Goal: Feedback & Contribution: Leave review/rating

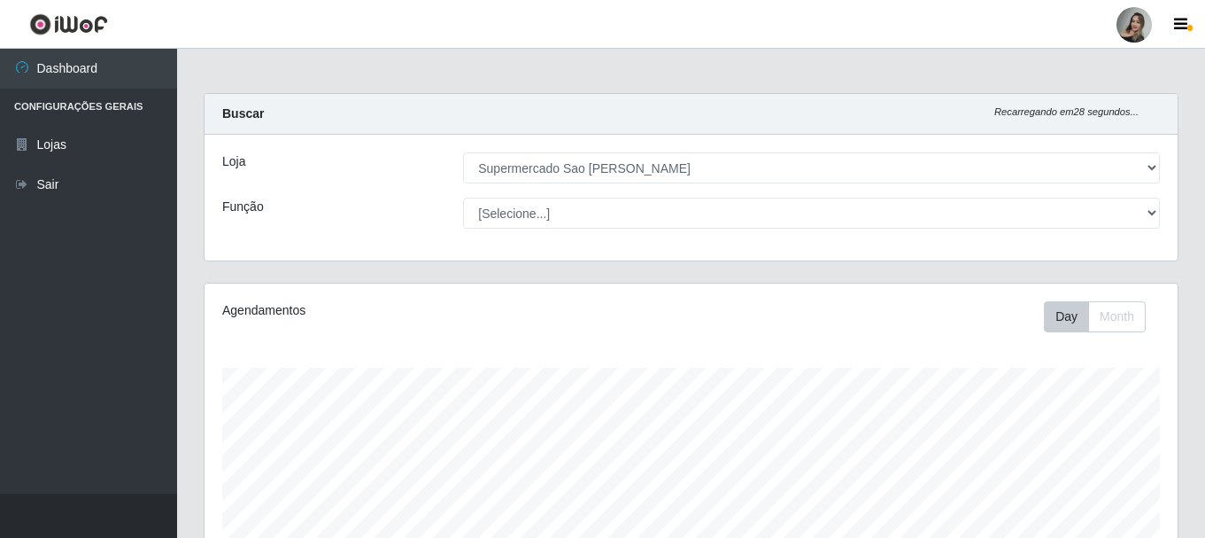
select select "383"
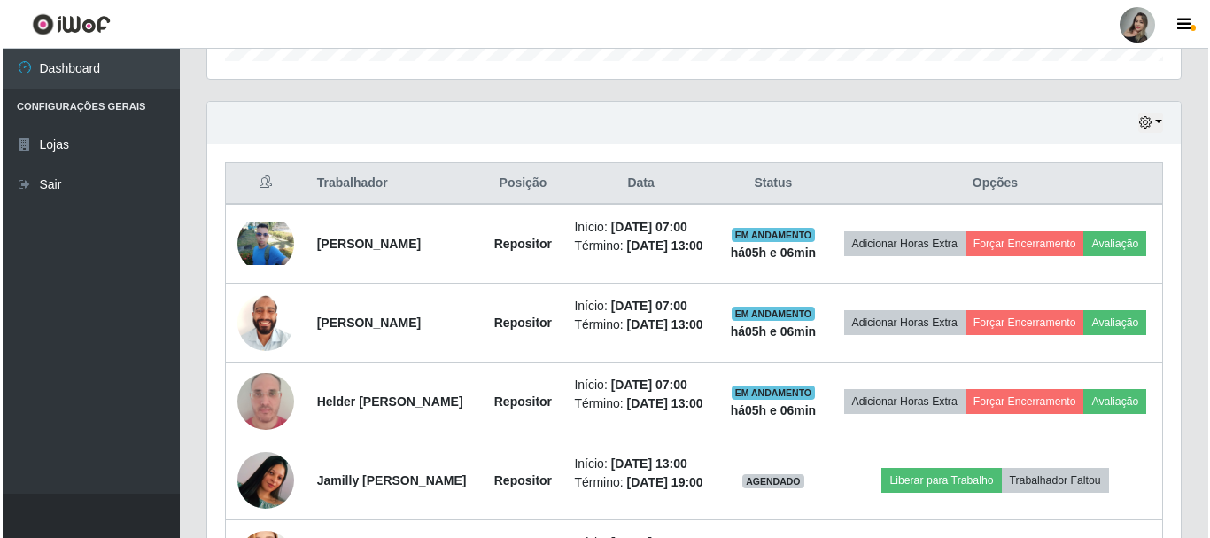
scroll to position [590, 0]
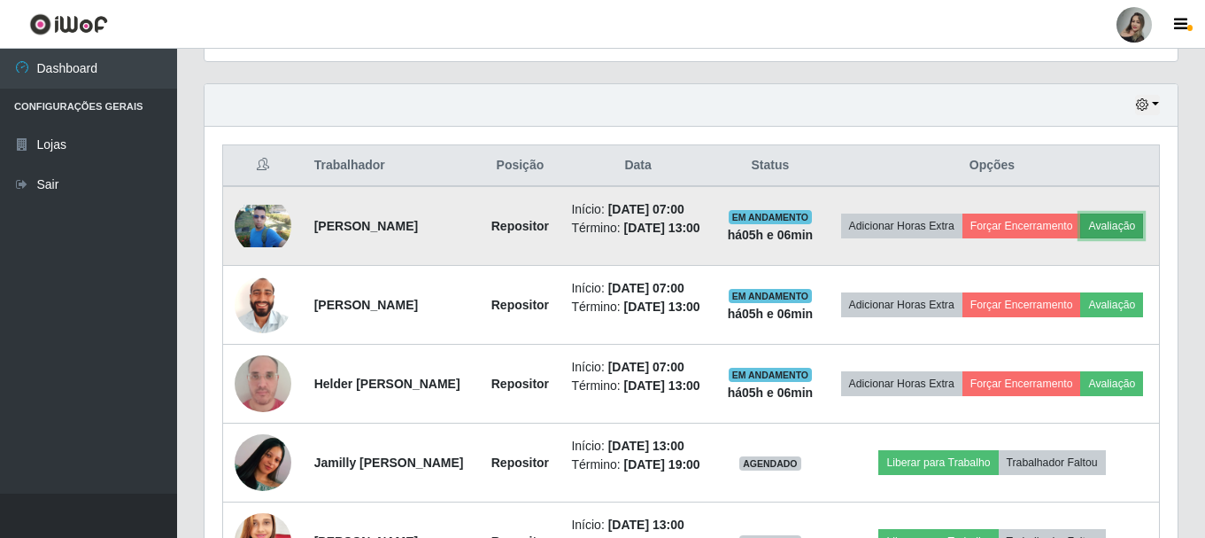
click at [1081, 238] on button "Avaliação" at bounding box center [1112, 225] width 63 height 25
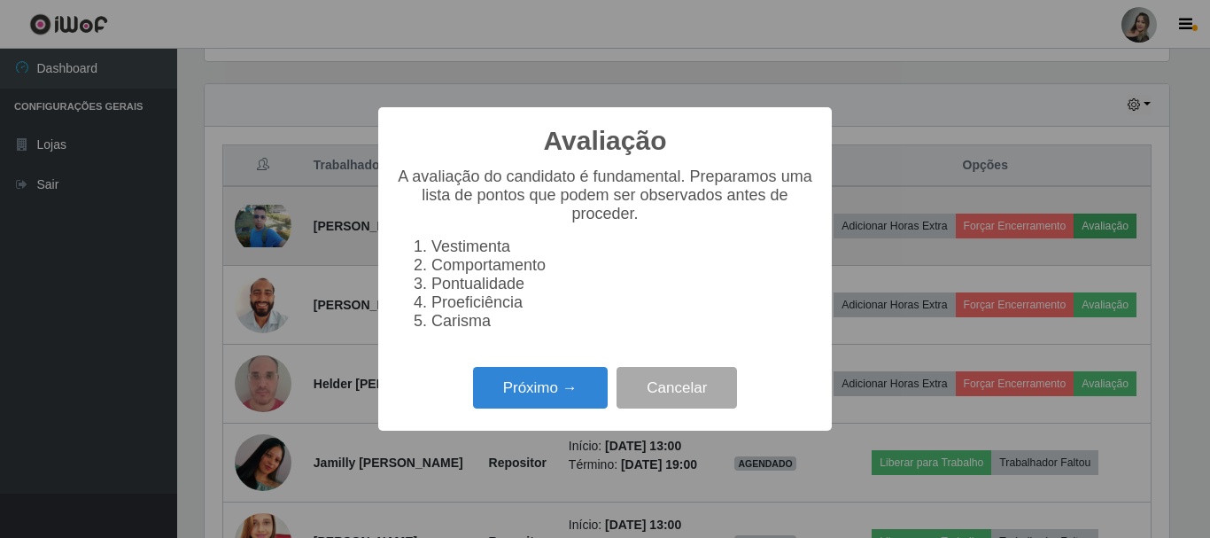
scroll to position [368, 965]
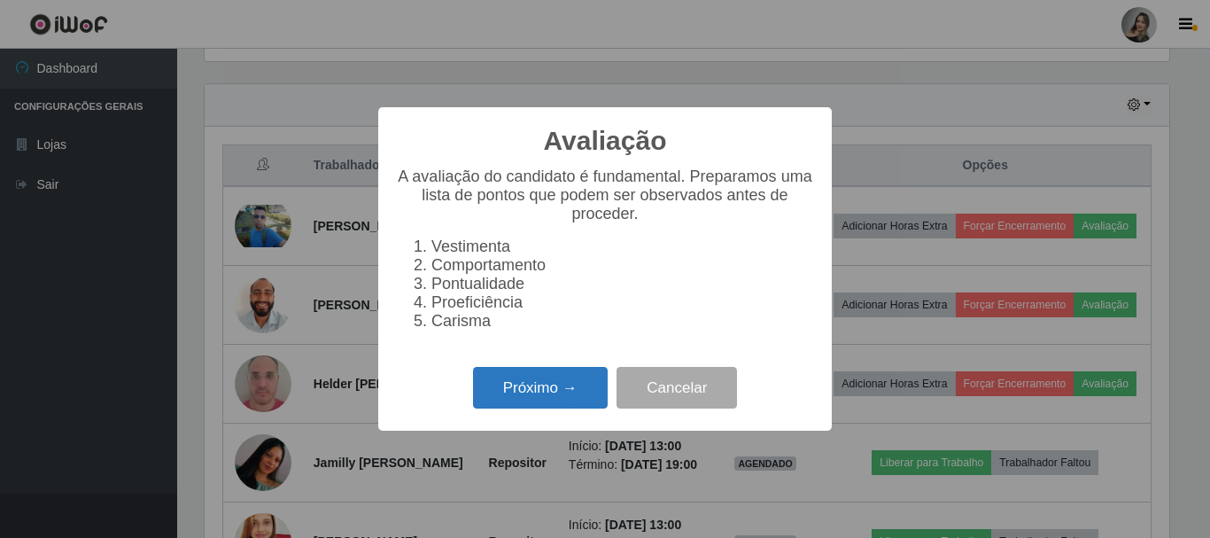
click at [531, 387] on button "Próximo →" at bounding box center [540, 388] width 135 height 42
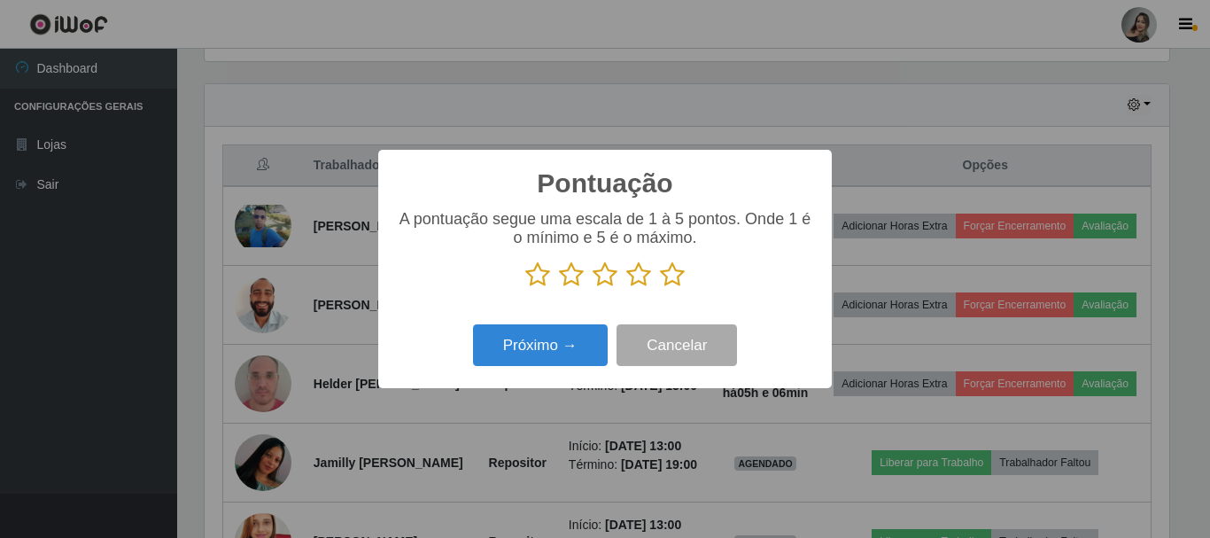
click at [566, 274] on icon at bounding box center [571, 274] width 25 height 27
click at [559, 288] on input "radio" at bounding box center [559, 288] width 0 height 0
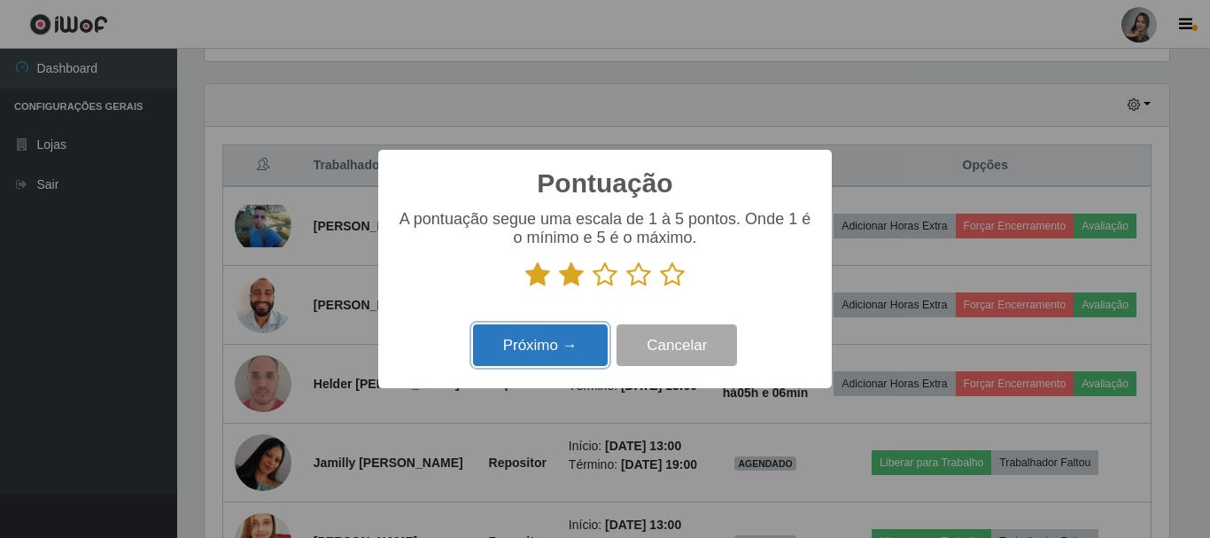
click at [563, 351] on button "Próximo →" at bounding box center [540, 345] width 135 height 42
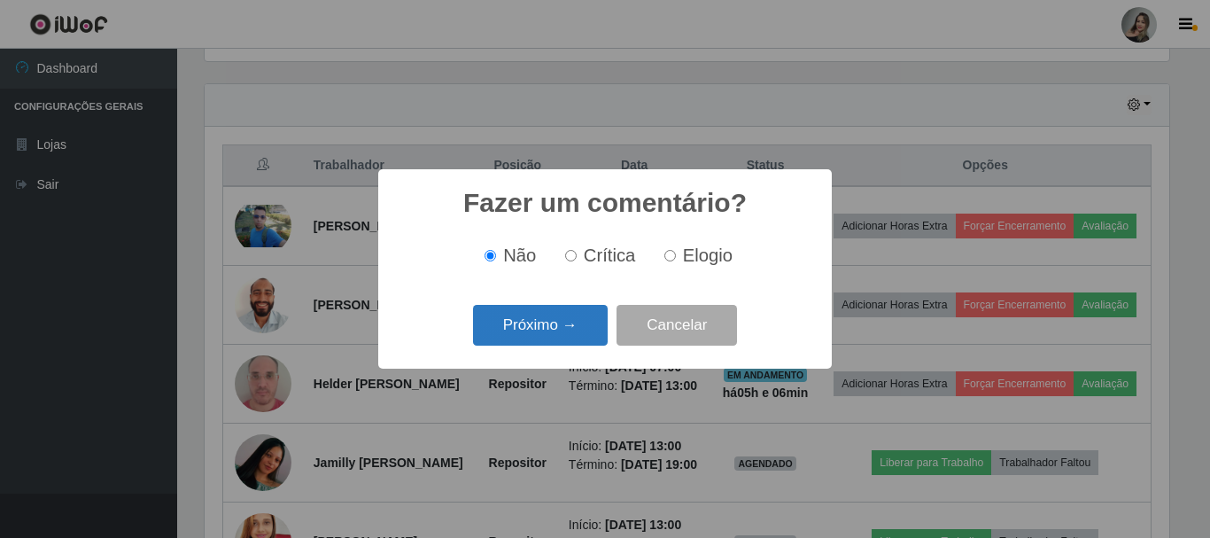
click at [567, 324] on button "Próximo →" at bounding box center [540, 326] width 135 height 42
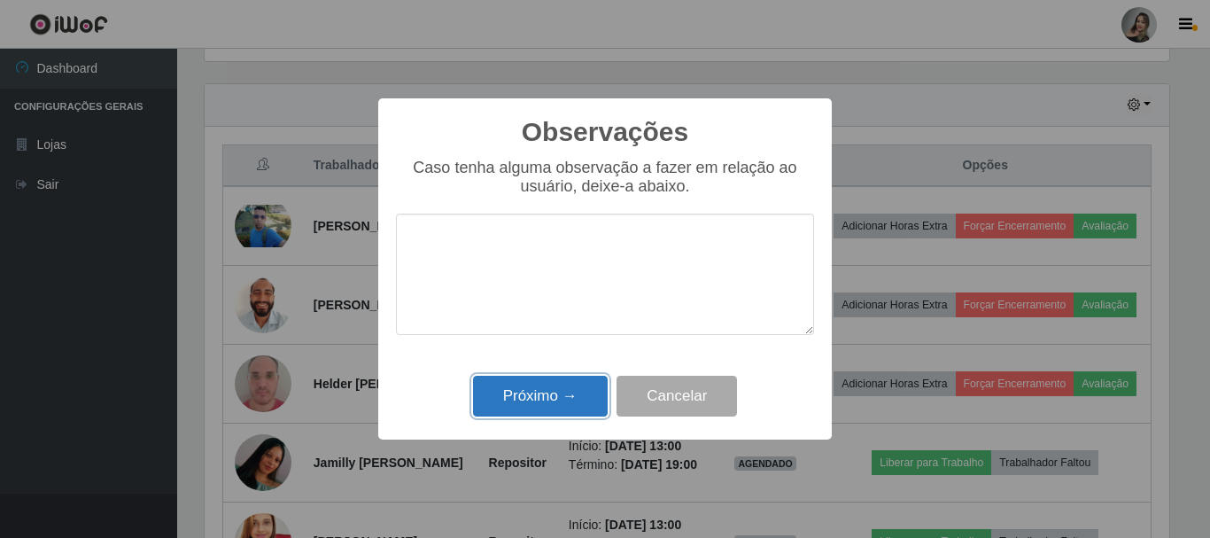
click at [566, 381] on button "Próximo →" at bounding box center [540, 397] width 135 height 42
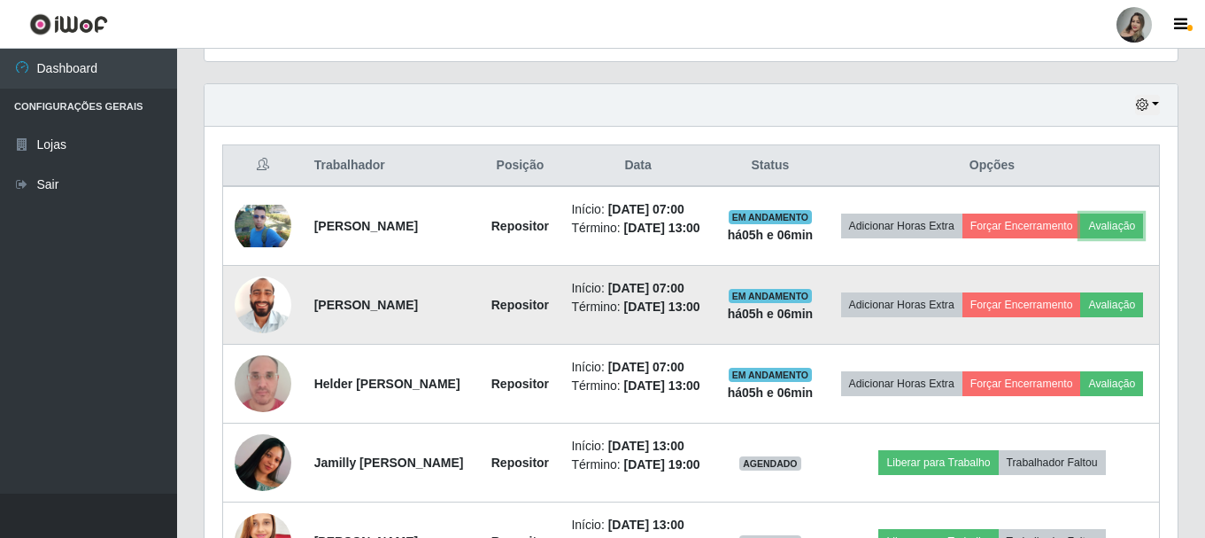
scroll to position [368, 973]
click at [1081, 317] on button "Avaliação" at bounding box center [1112, 304] width 63 height 25
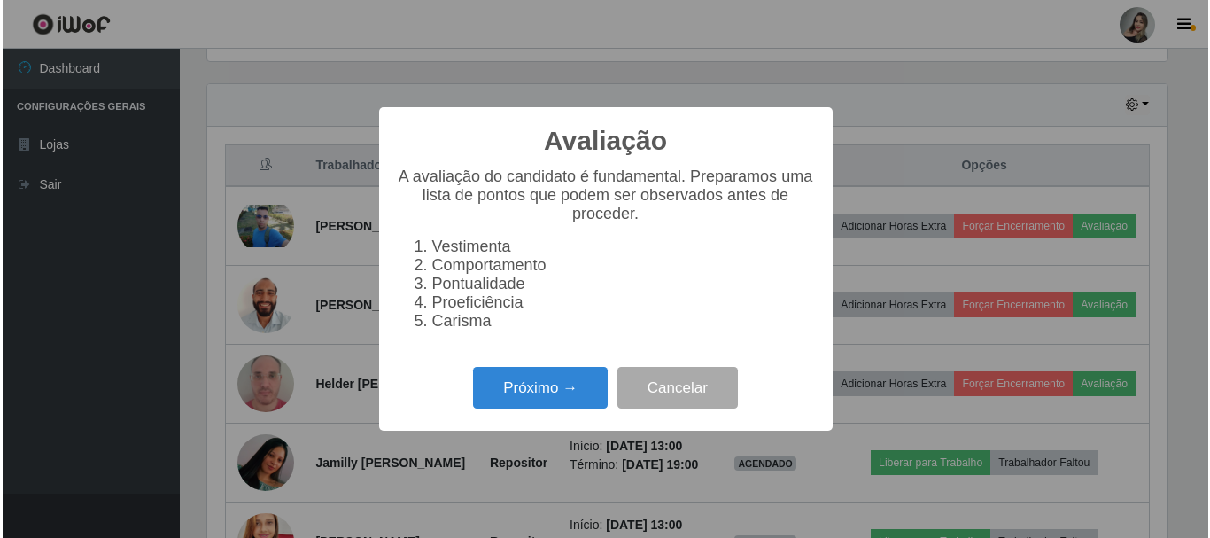
scroll to position [368, 965]
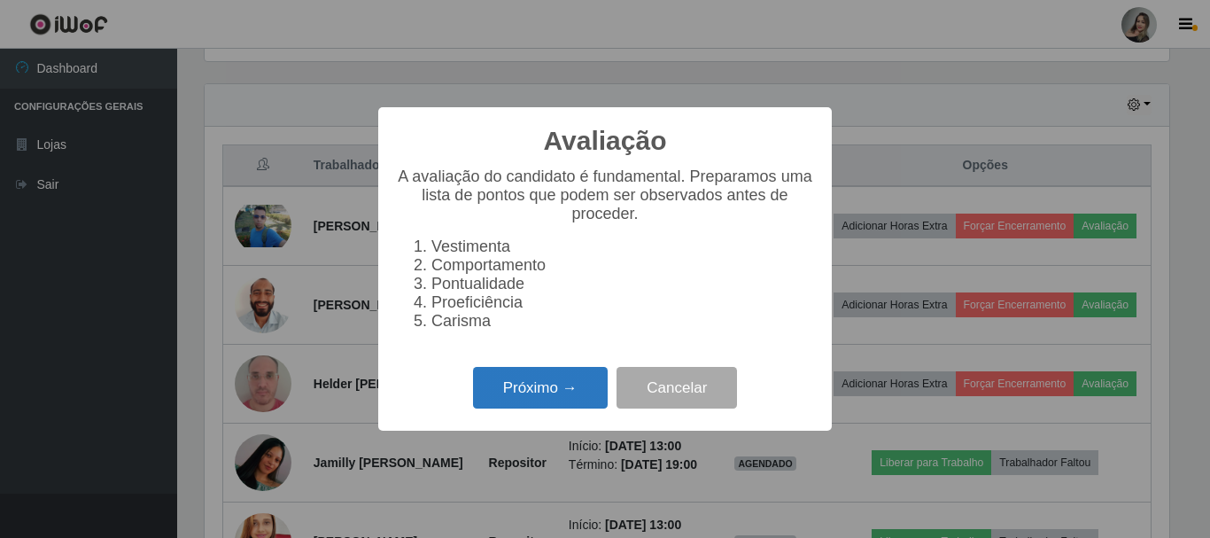
click at [569, 403] on button "Próximo →" at bounding box center [540, 388] width 135 height 42
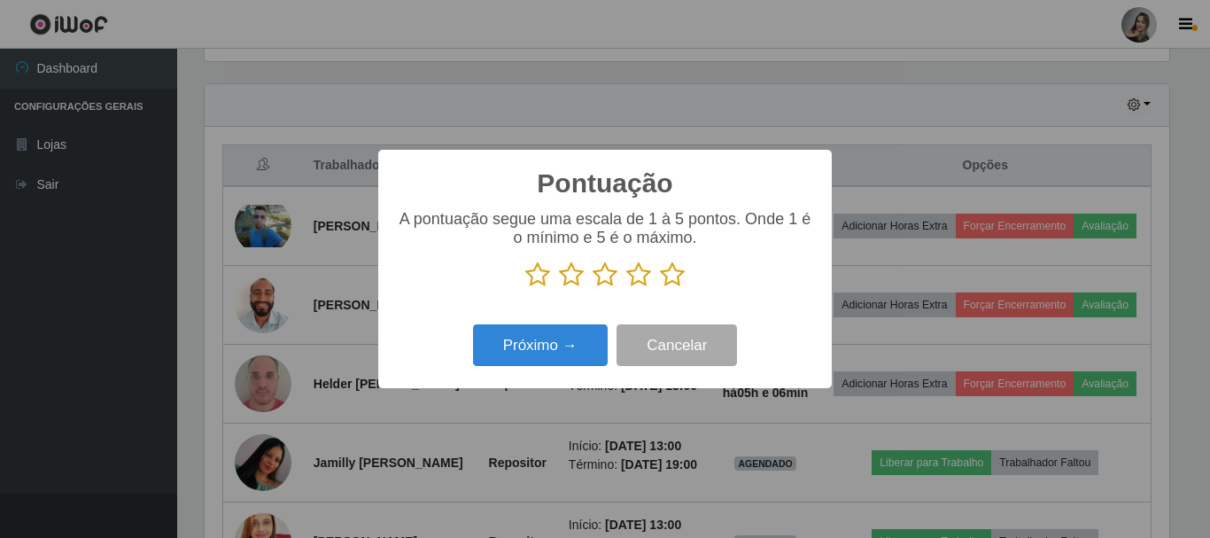
click at [576, 270] on icon at bounding box center [571, 274] width 25 height 27
click at [559, 288] on input "radio" at bounding box center [559, 288] width 0 height 0
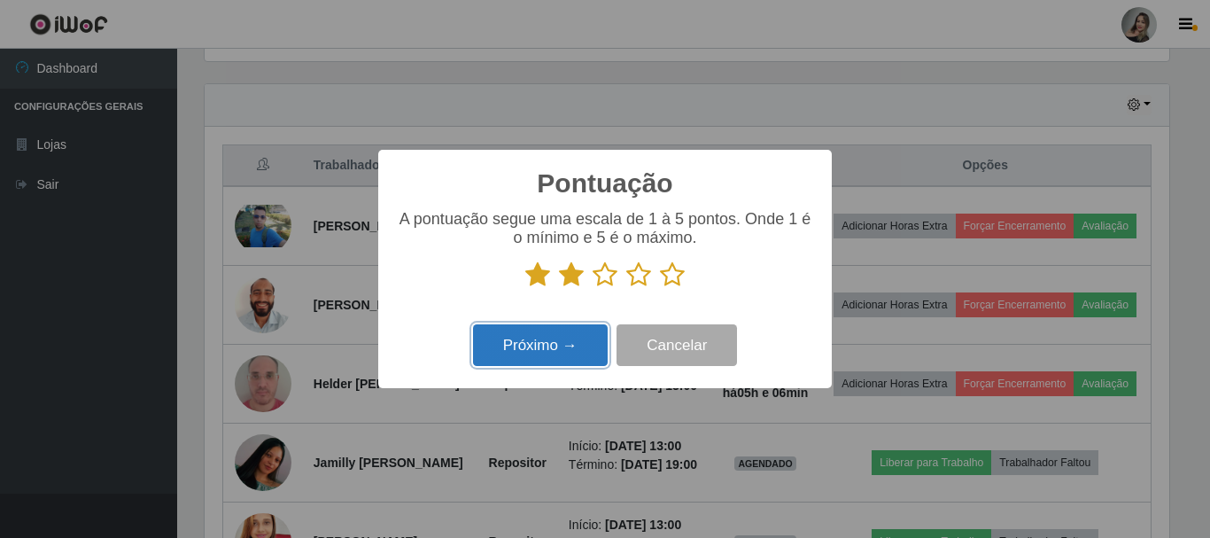
click at [578, 338] on button "Próximo →" at bounding box center [540, 345] width 135 height 42
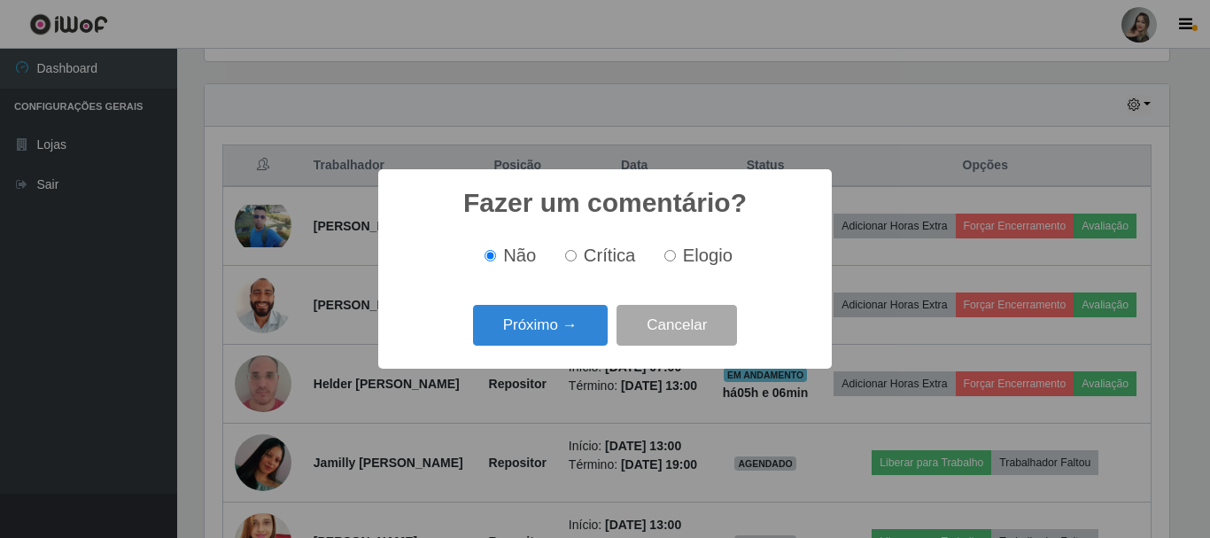
click at [578, 338] on button "Próximo →" at bounding box center [540, 326] width 135 height 42
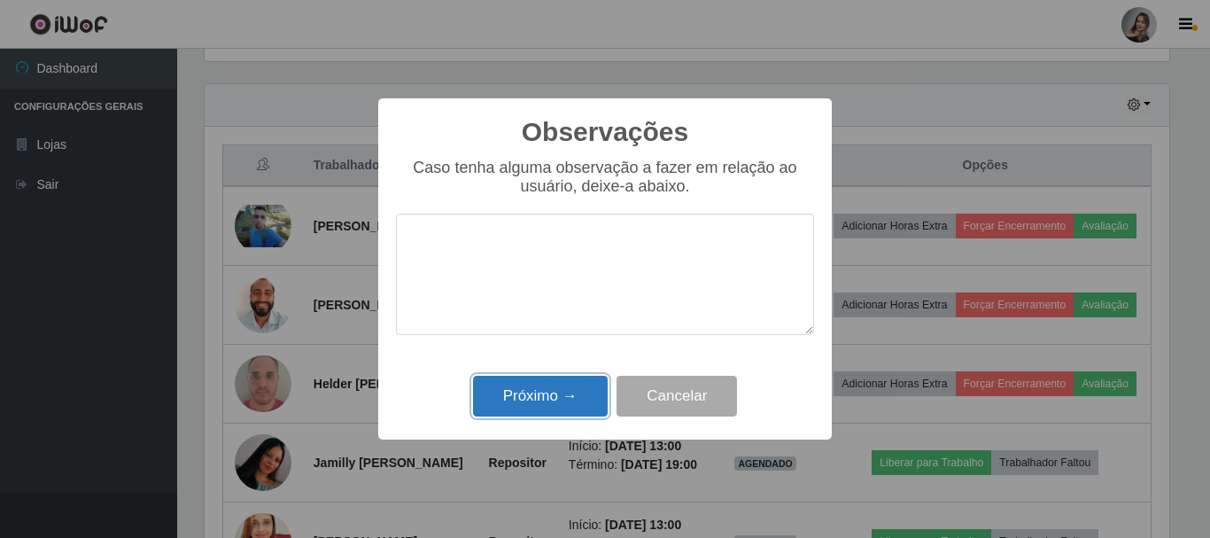
drag, startPoint x: 577, startPoint y: 396, endPoint x: 736, endPoint y: 382, distance: 159.2
click at [577, 397] on button "Próximo →" at bounding box center [540, 397] width 135 height 42
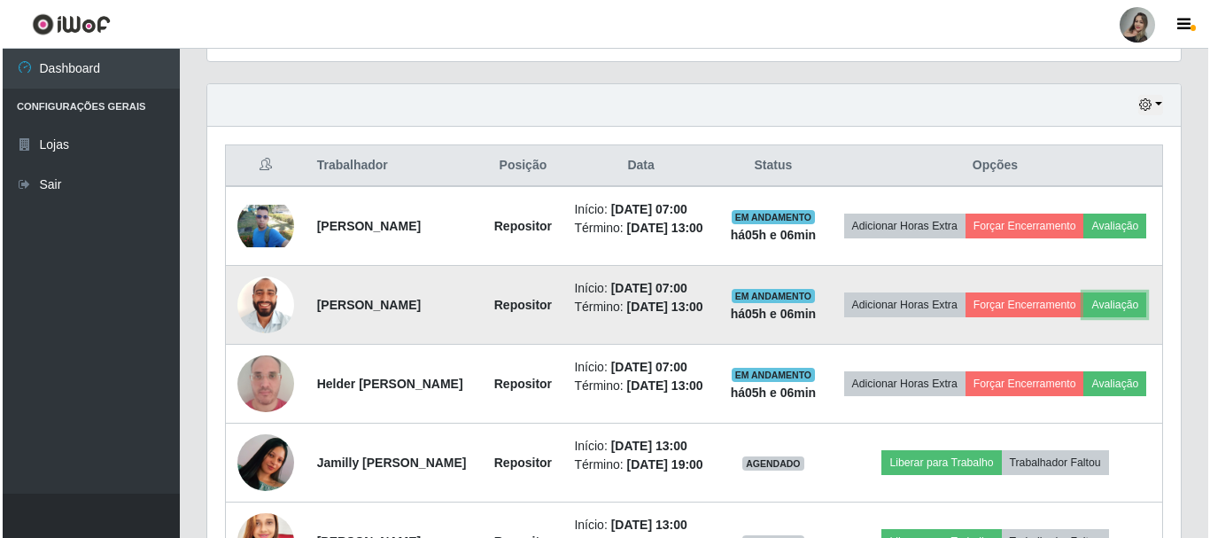
scroll to position [368, 973]
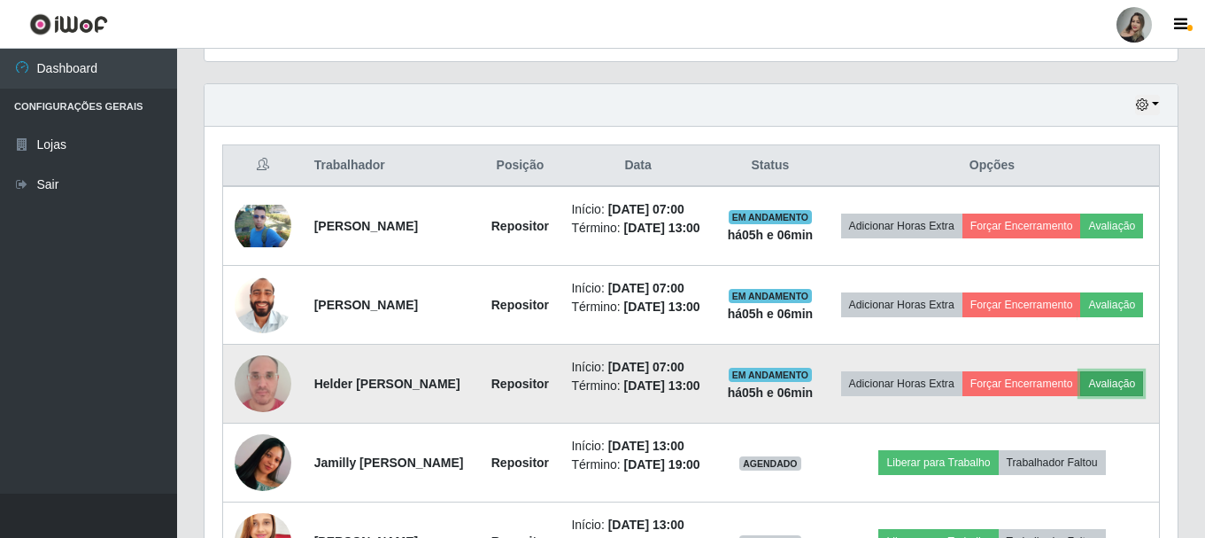
click at [1081, 396] on button "Avaliação" at bounding box center [1112, 383] width 63 height 25
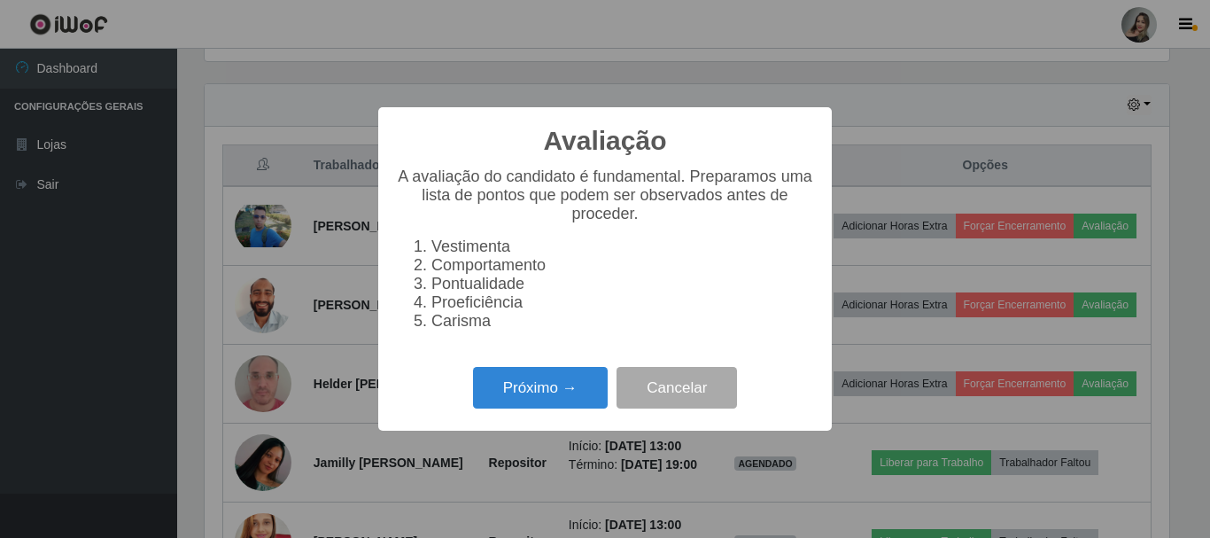
scroll to position [368, 965]
click at [566, 392] on button "Próximo →" at bounding box center [540, 388] width 135 height 42
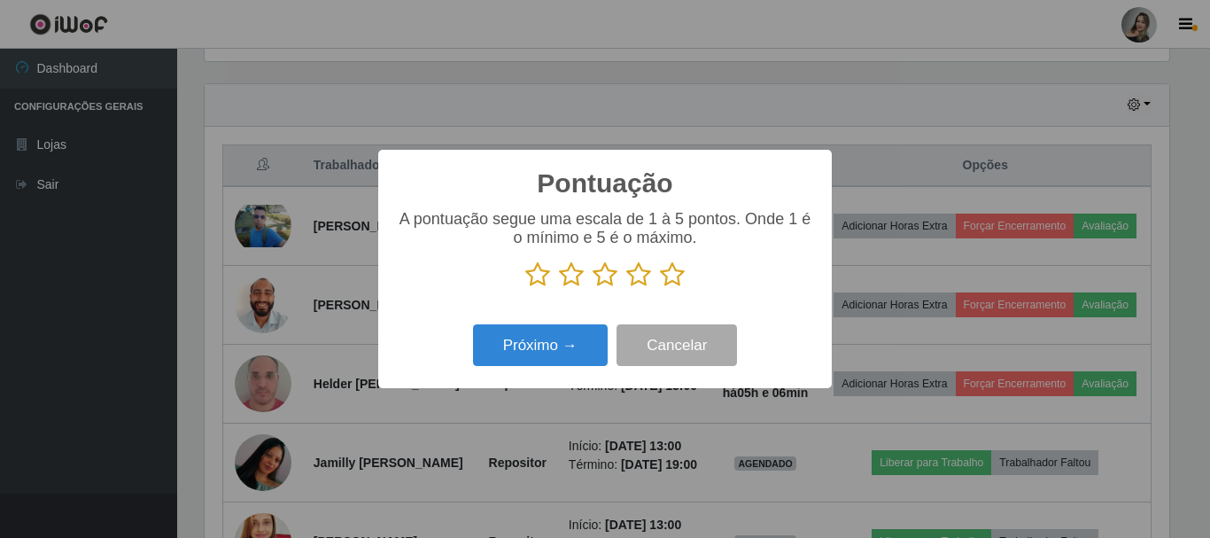
scroll to position [885334, 884737]
click at [578, 276] on icon at bounding box center [571, 274] width 25 height 27
click at [559, 288] on input "radio" at bounding box center [559, 288] width 0 height 0
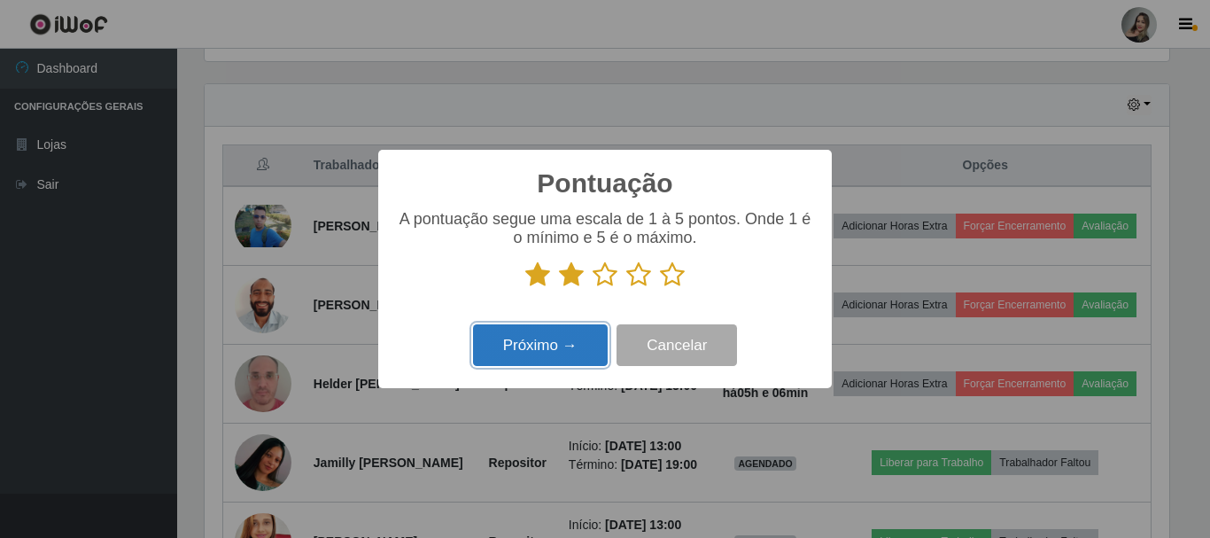
click at [572, 336] on button "Próximo →" at bounding box center [540, 345] width 135 height 42
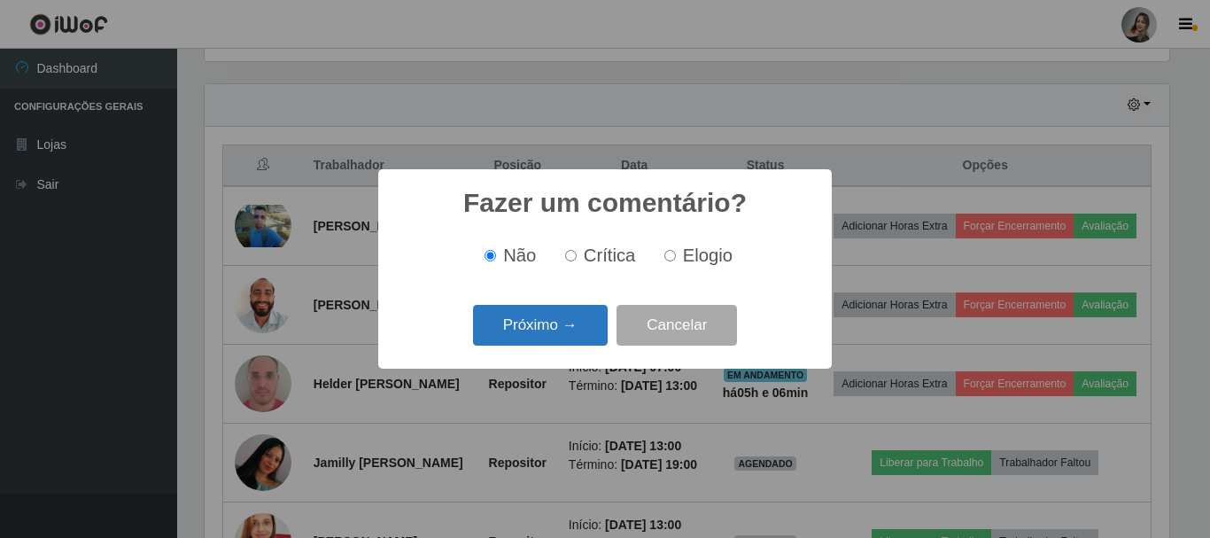
click at [572, 333] on button "Próximo →" at bounding box center [540, 326] width 135 height 42
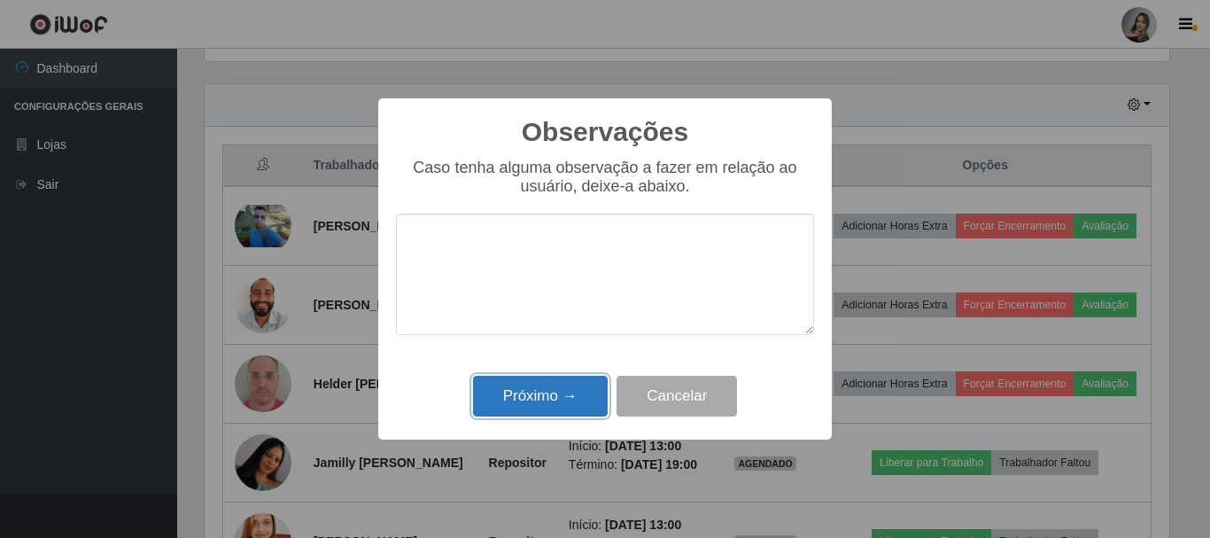
click at [580, 389] on button "Próximo →" at bounding box center [540, 397] width 135 height 42
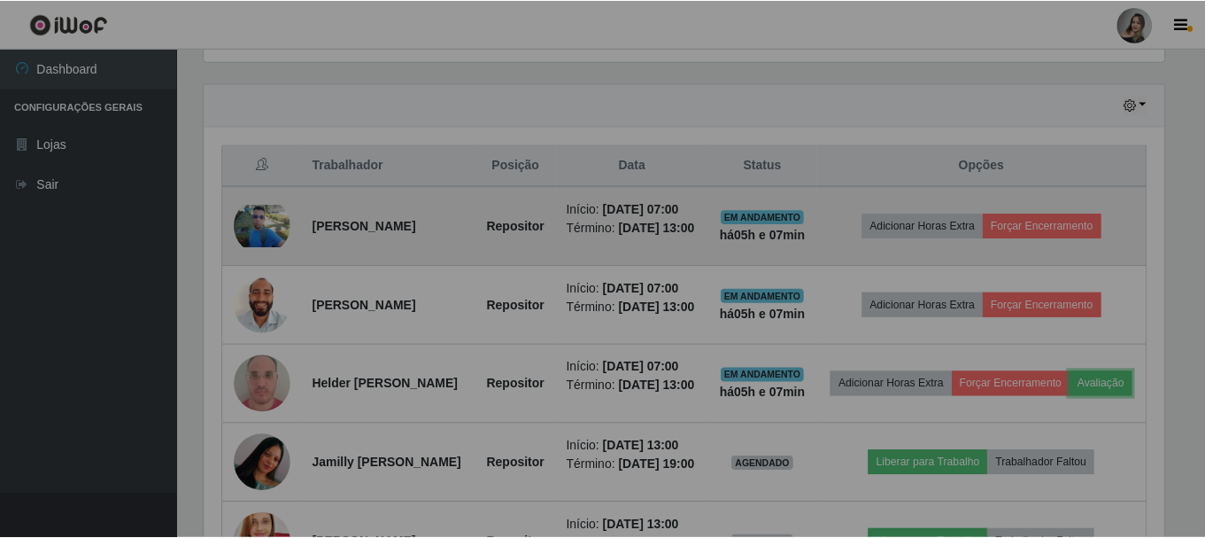
scroll to position [368, 973]
